Goal: Navigation & Orientation: Find specific page/section

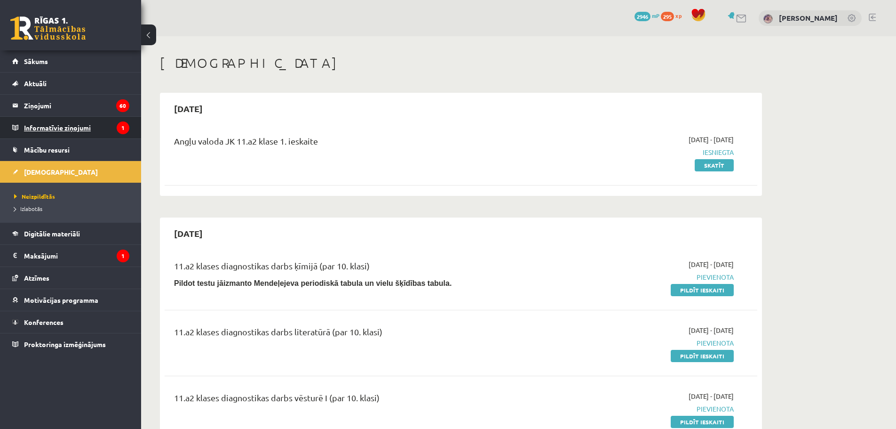
click at [71, 128] on legend "Informatīvie ziņojumi 1" at bounding box center [76, 128] width 105 height 22
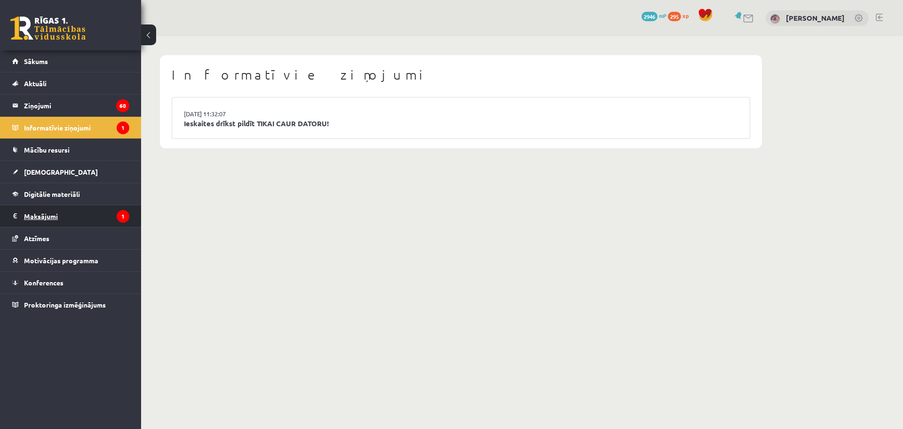
click at [72, 215] on legend "Maksājumi 1" at bounding box center [76, 216] width 105 height 22
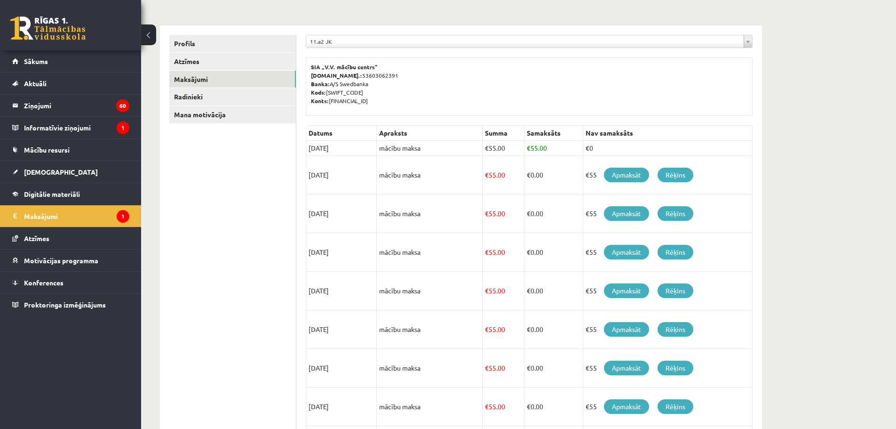
scroll to position [50, 0]
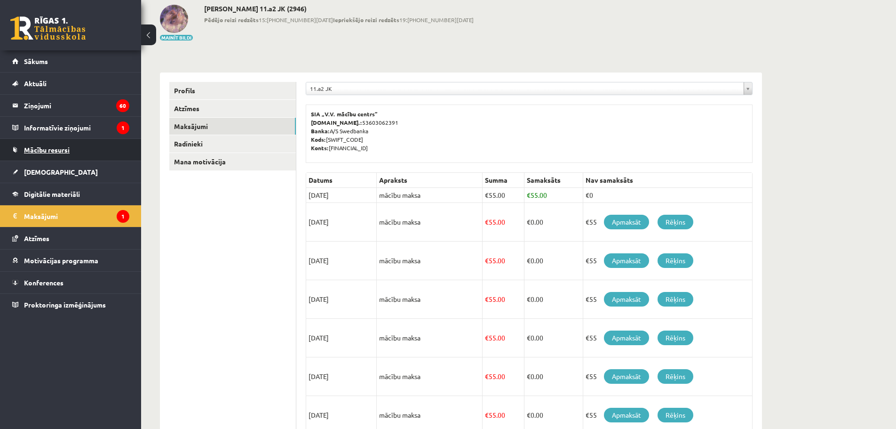
click at [56, 154] on link "Mācību resursi" at bounding box center [70, 150] width 117 height 22
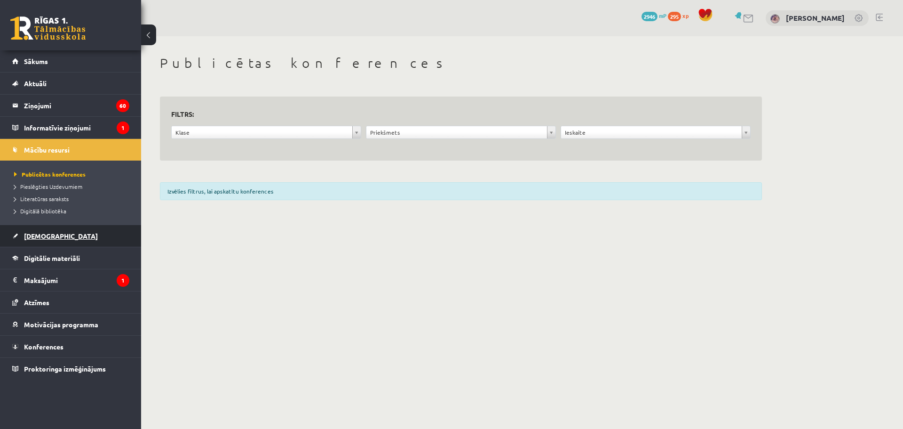
click at [33, 238] on span "[DEMOGRAPHIC_DATA]" at bounding box center [61, 235] width 74 height 8
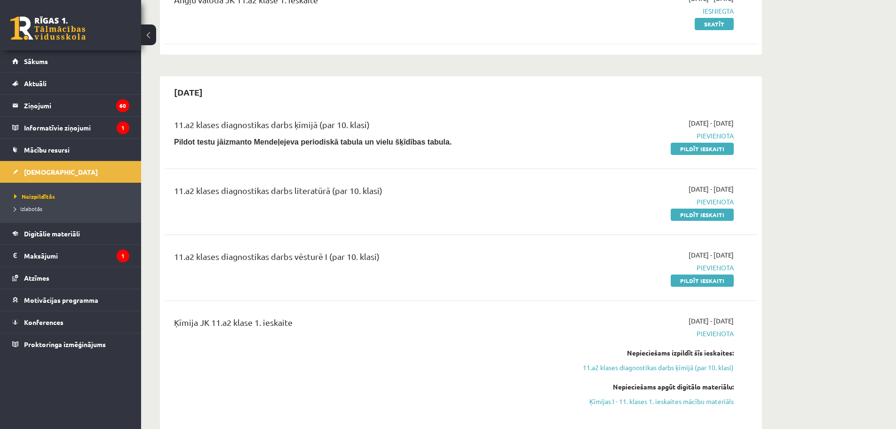
scroll to position [282, 0]
